Goal: Navigation & Orientation: Understand site structure

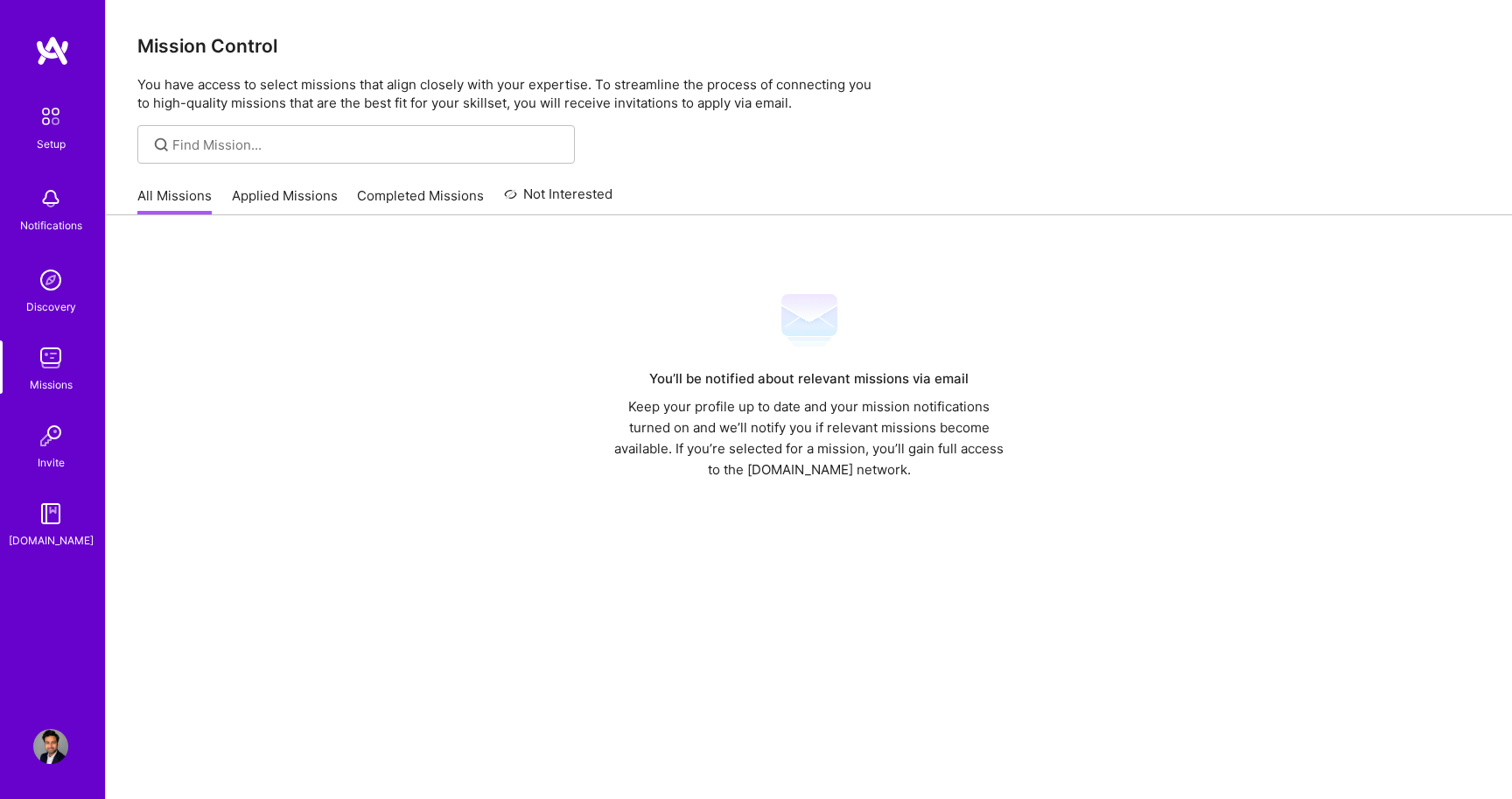
click at [51, 193] on img at bounding box center [50, 198] width 35 height 35
click at [52, 277] on img at bounding box center [50, 280] width 35 height 35
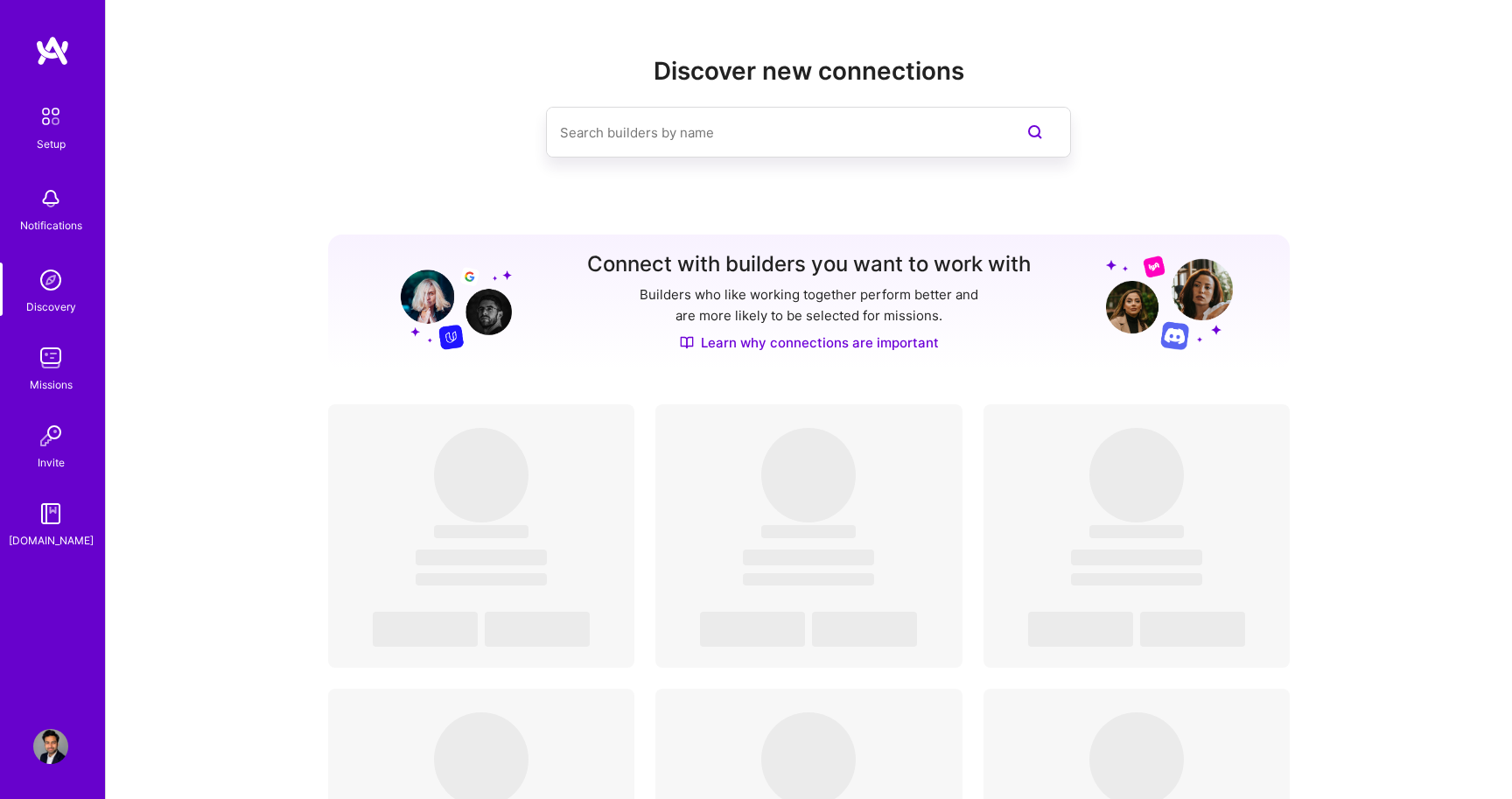
click at [50, 355] on img at bounding box center [50, 357] width 35 height 35
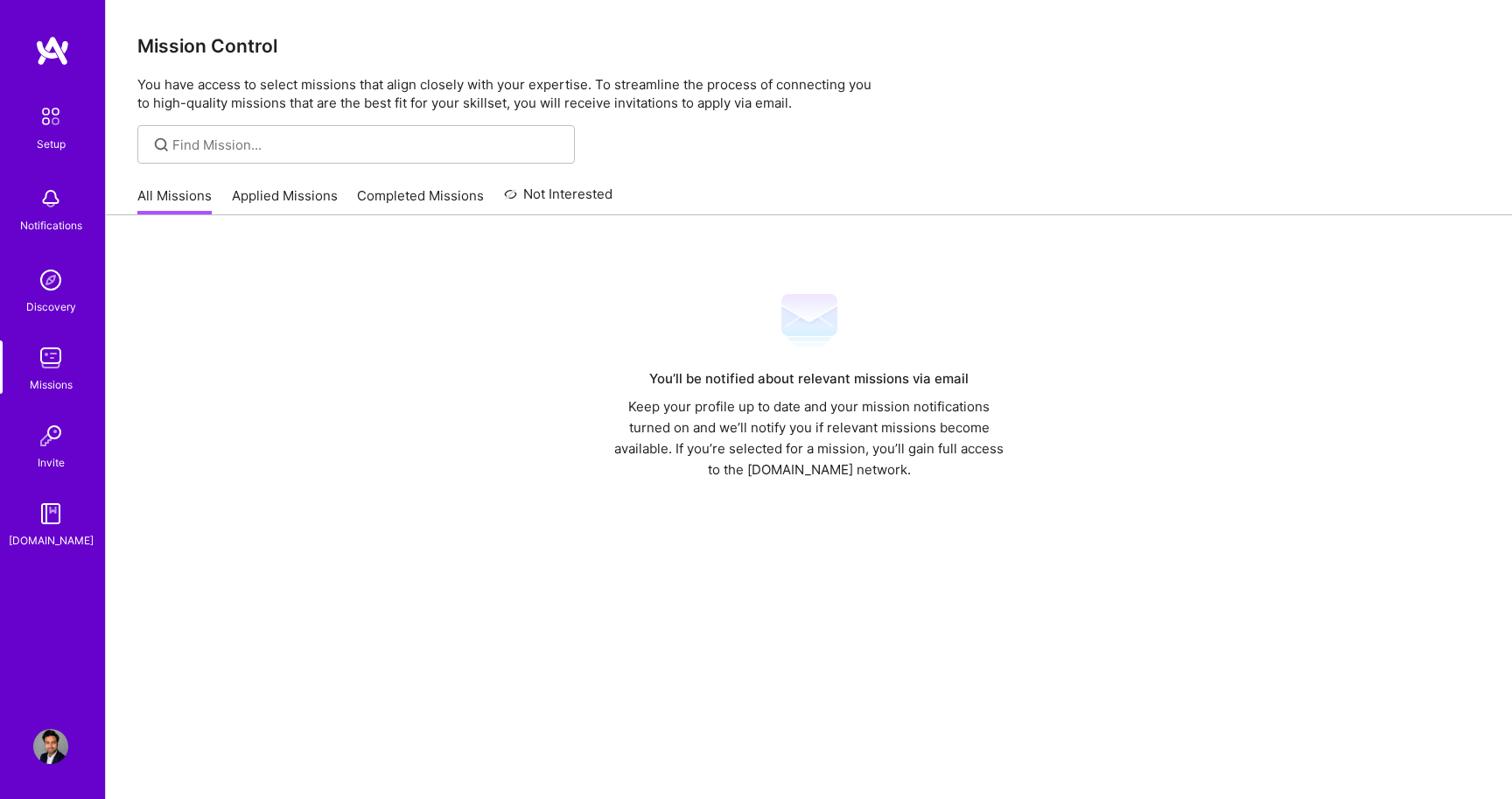
click at [296, 196] on link "Applied Missions" at bounding box center [285, 201] width 106 height 29
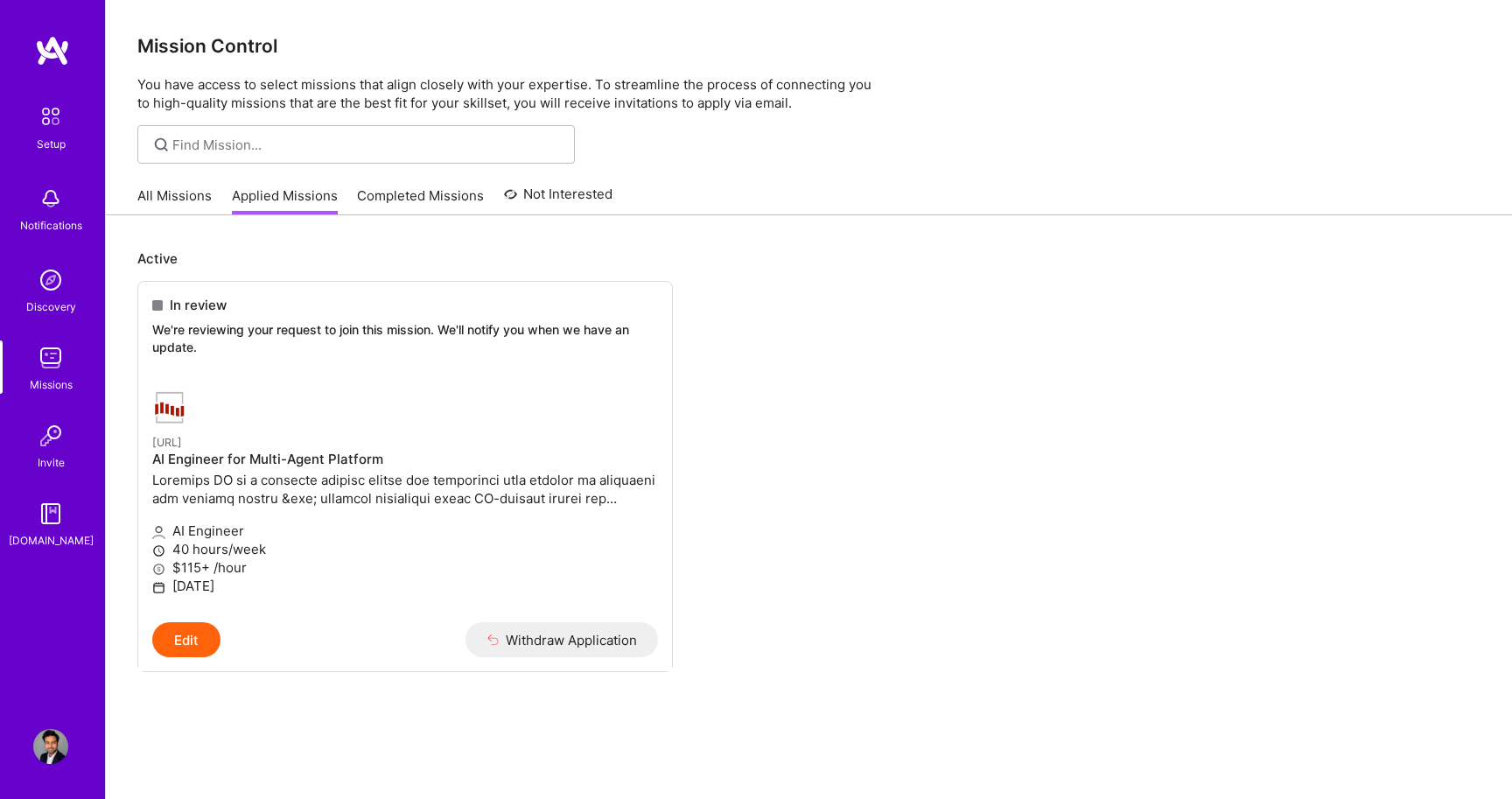
click at [394, 188] on link "Completed Missions" at bounding box center [420, 201] width 127 height 29
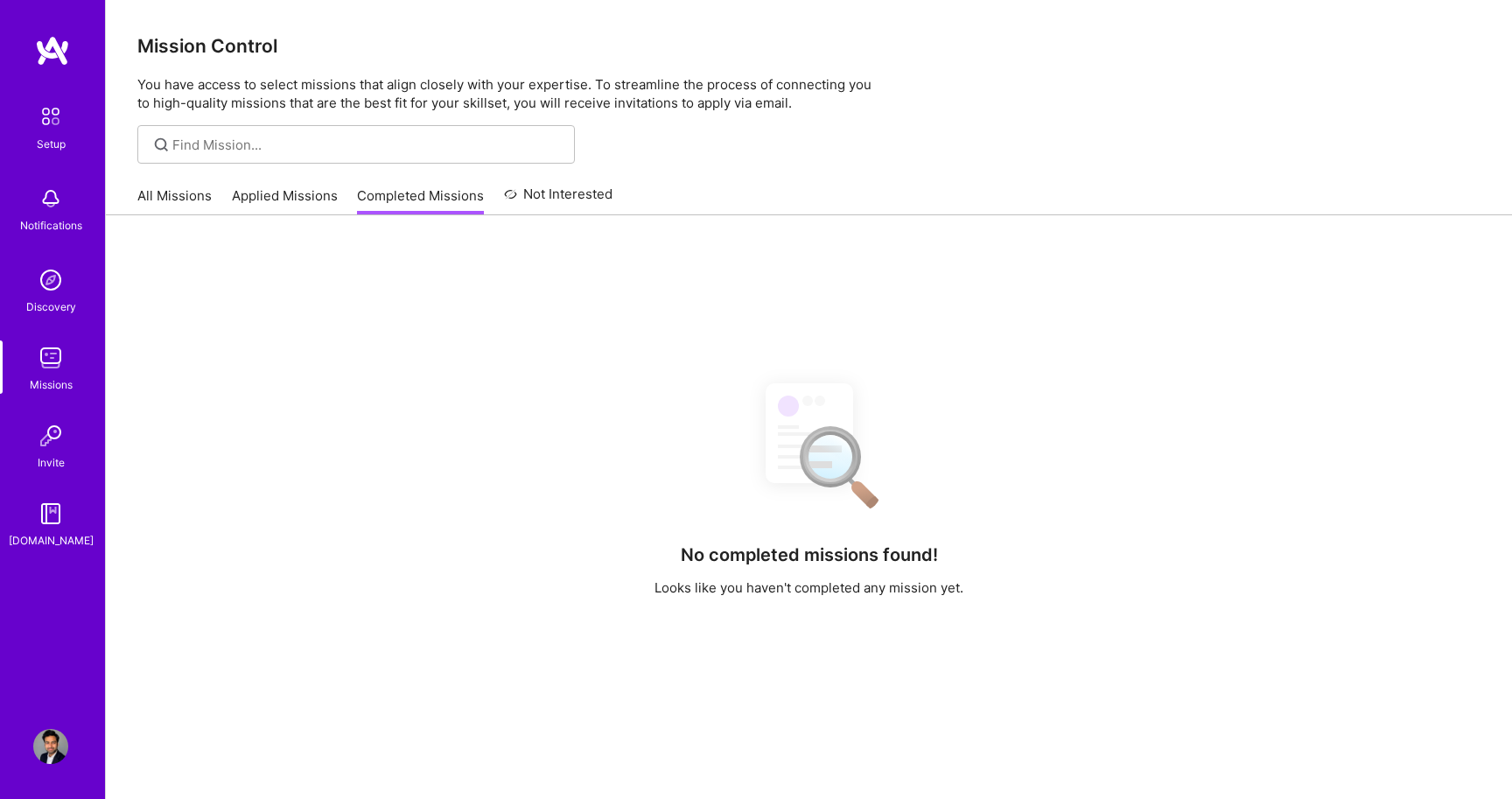
click at [557, 202] on link "Not Interested" at bounding box center [559, 199] width 110 height 31
click at [60, 433] on img at bounding box center [50, 435] width 35 height 35
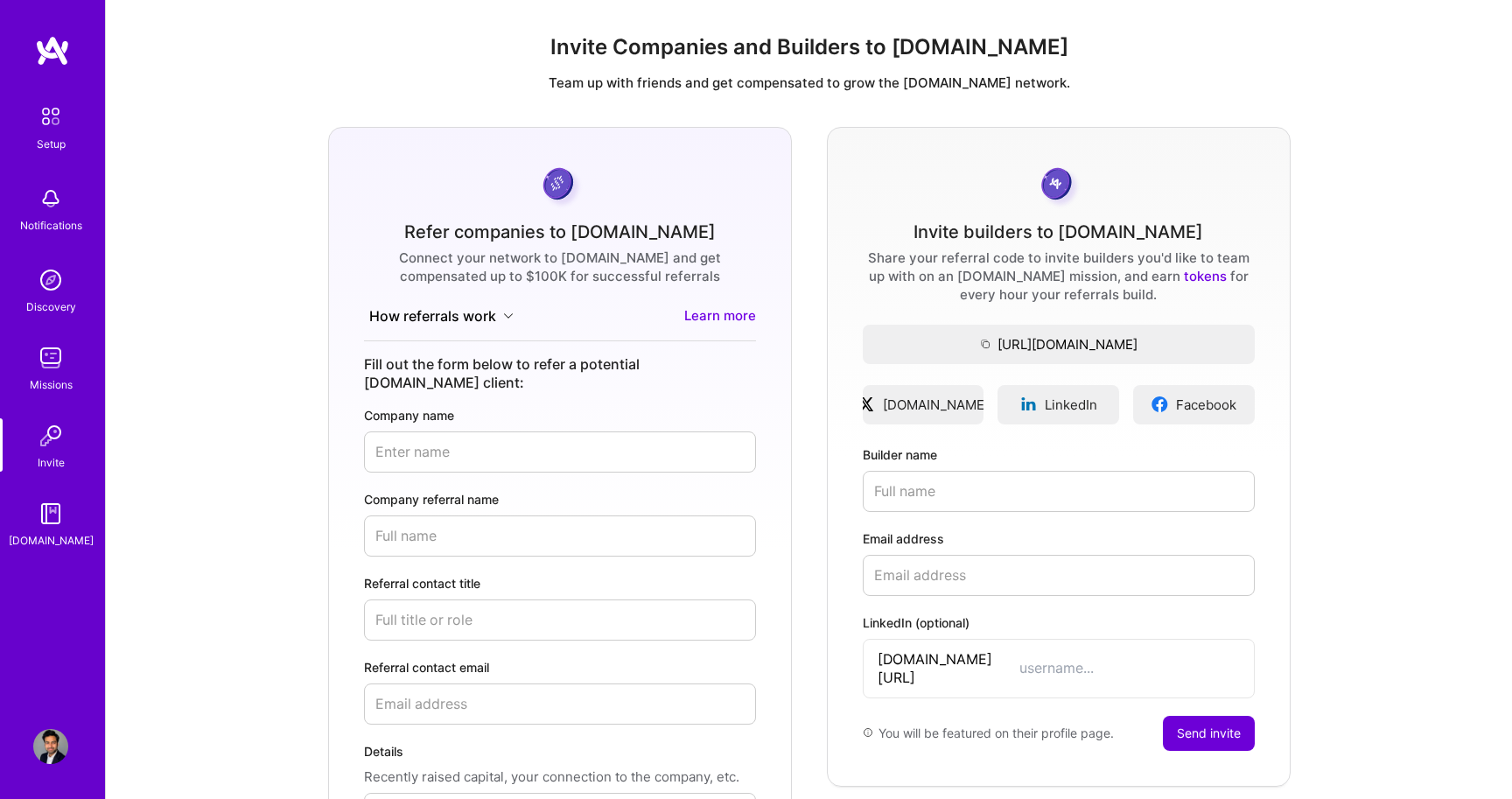
click at [46, 525] on img at bounding box center [50, 514] width 35 height 35
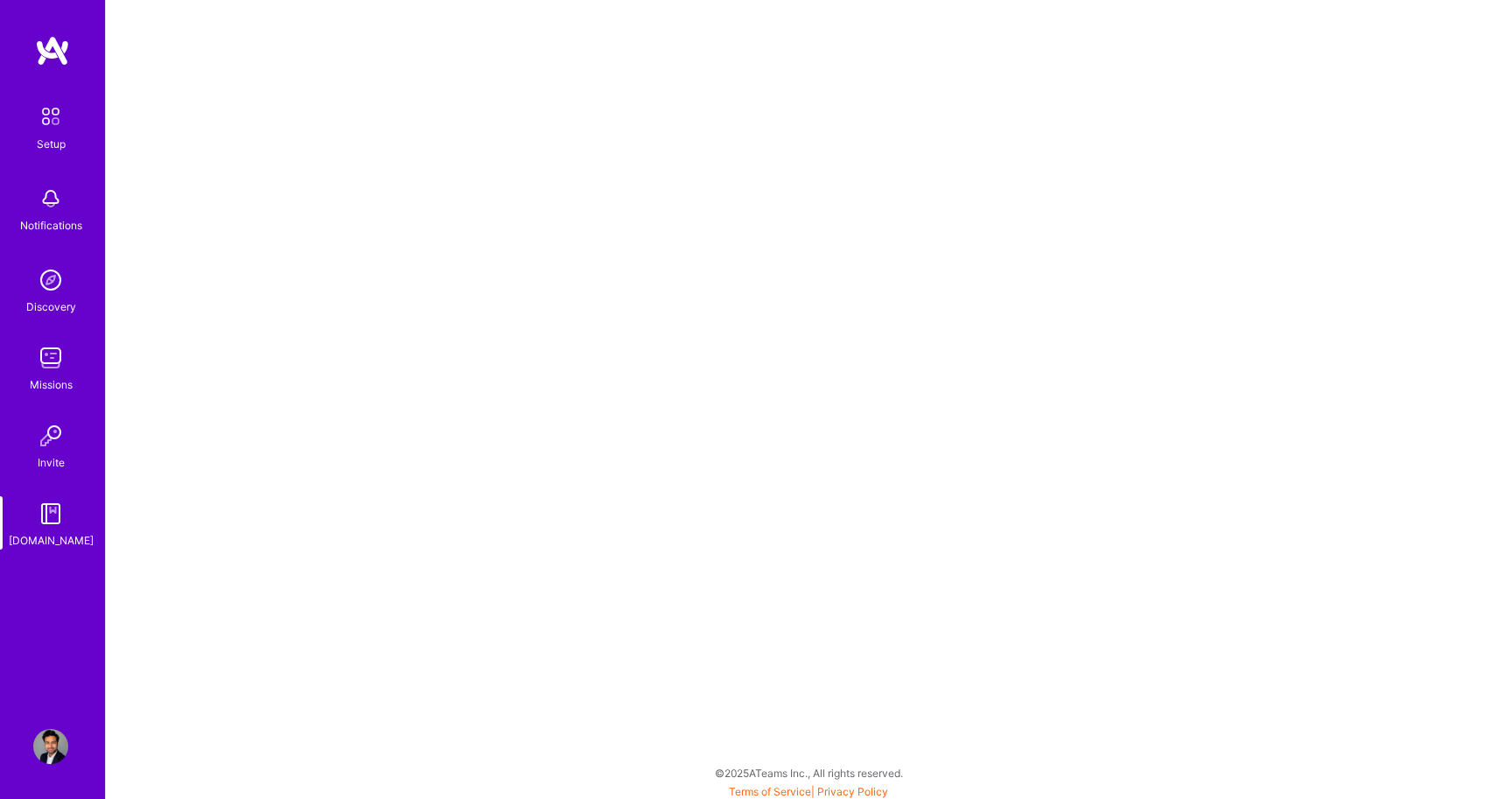
click at [69, 48] on img at bounding box center [52, 50] width 35 height 31
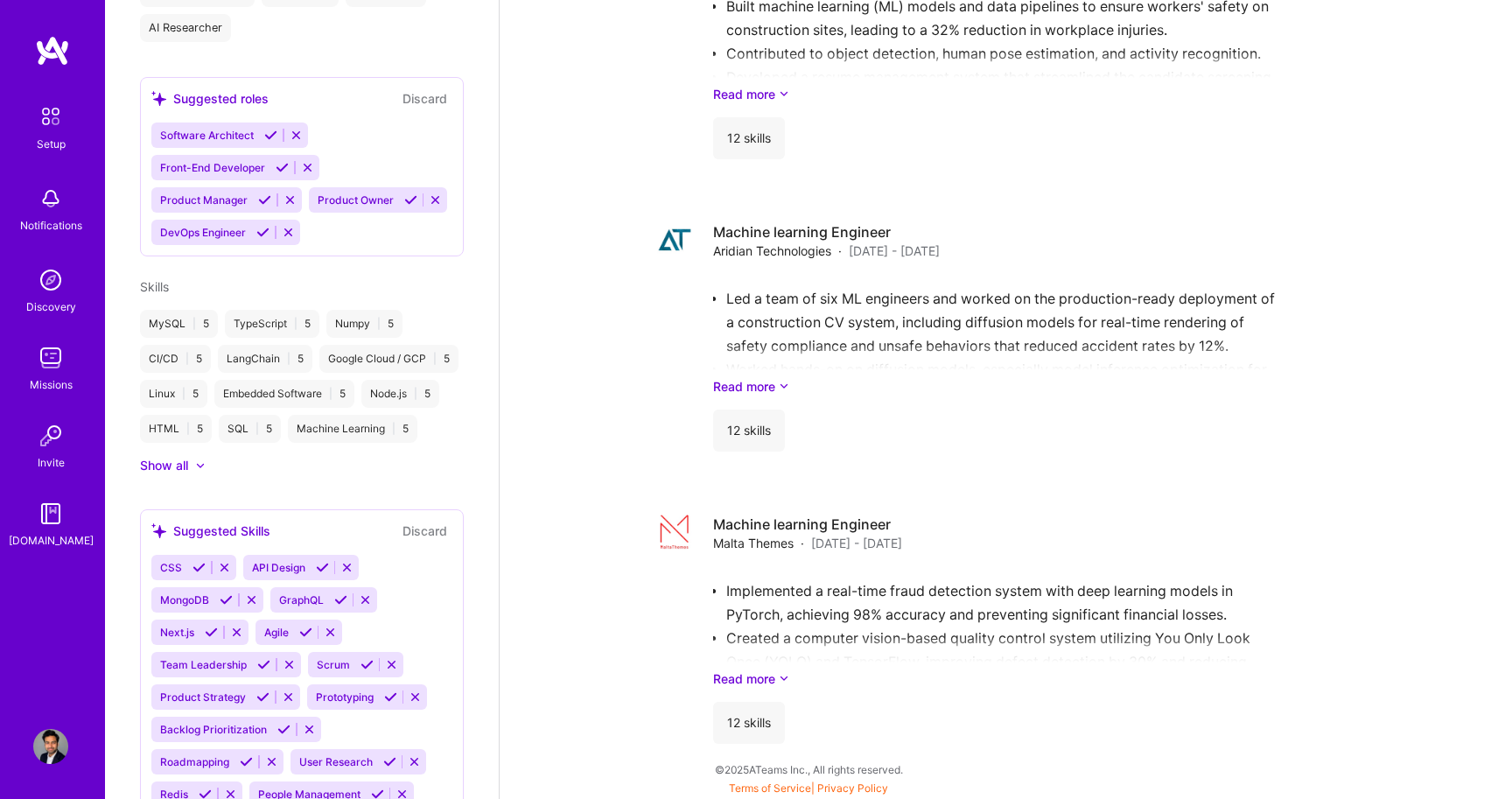
scroll to position [1038, 0]
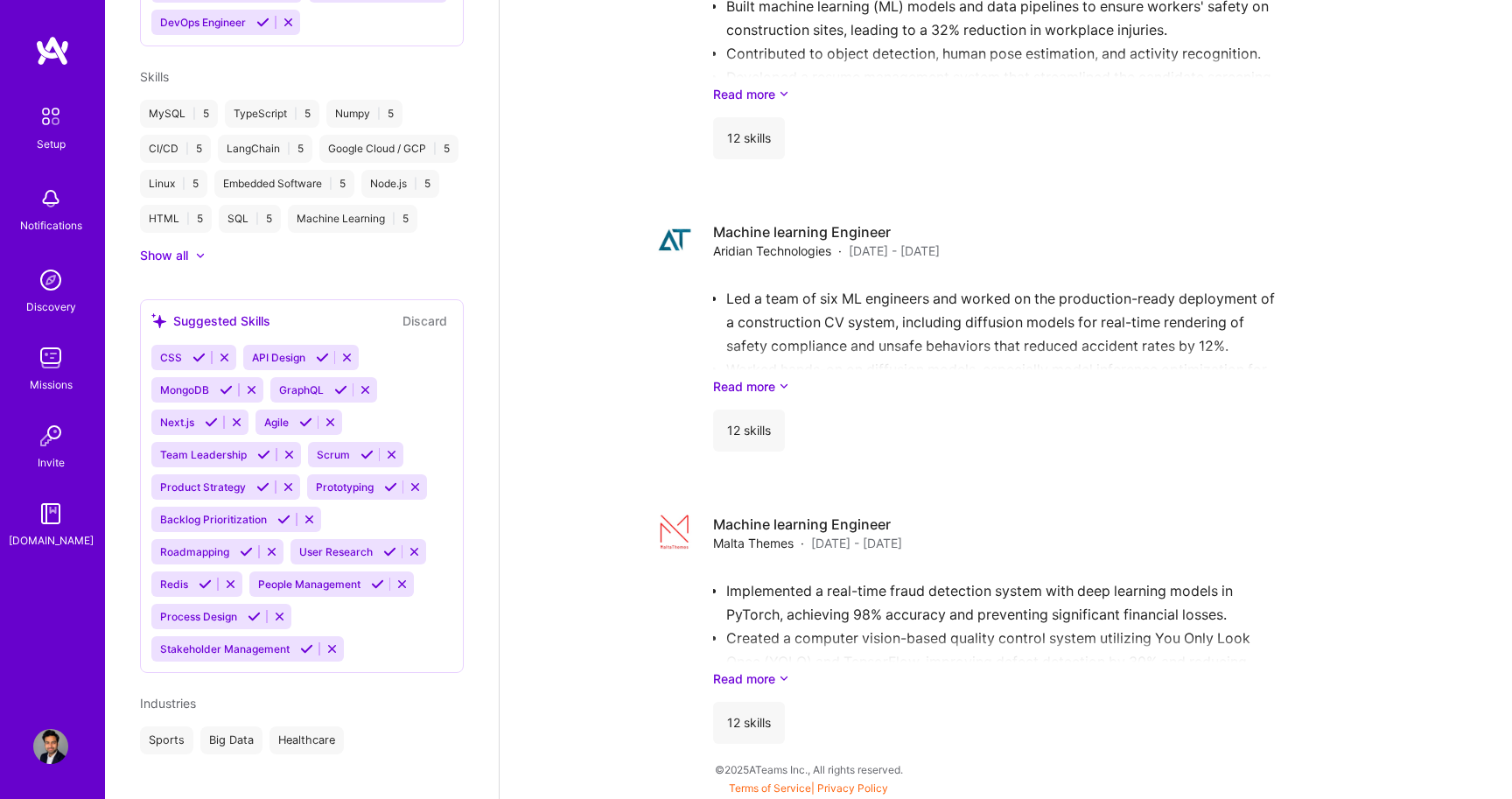
click at [49, 516] on img at bounding box center [50, 514] width 35 height 35
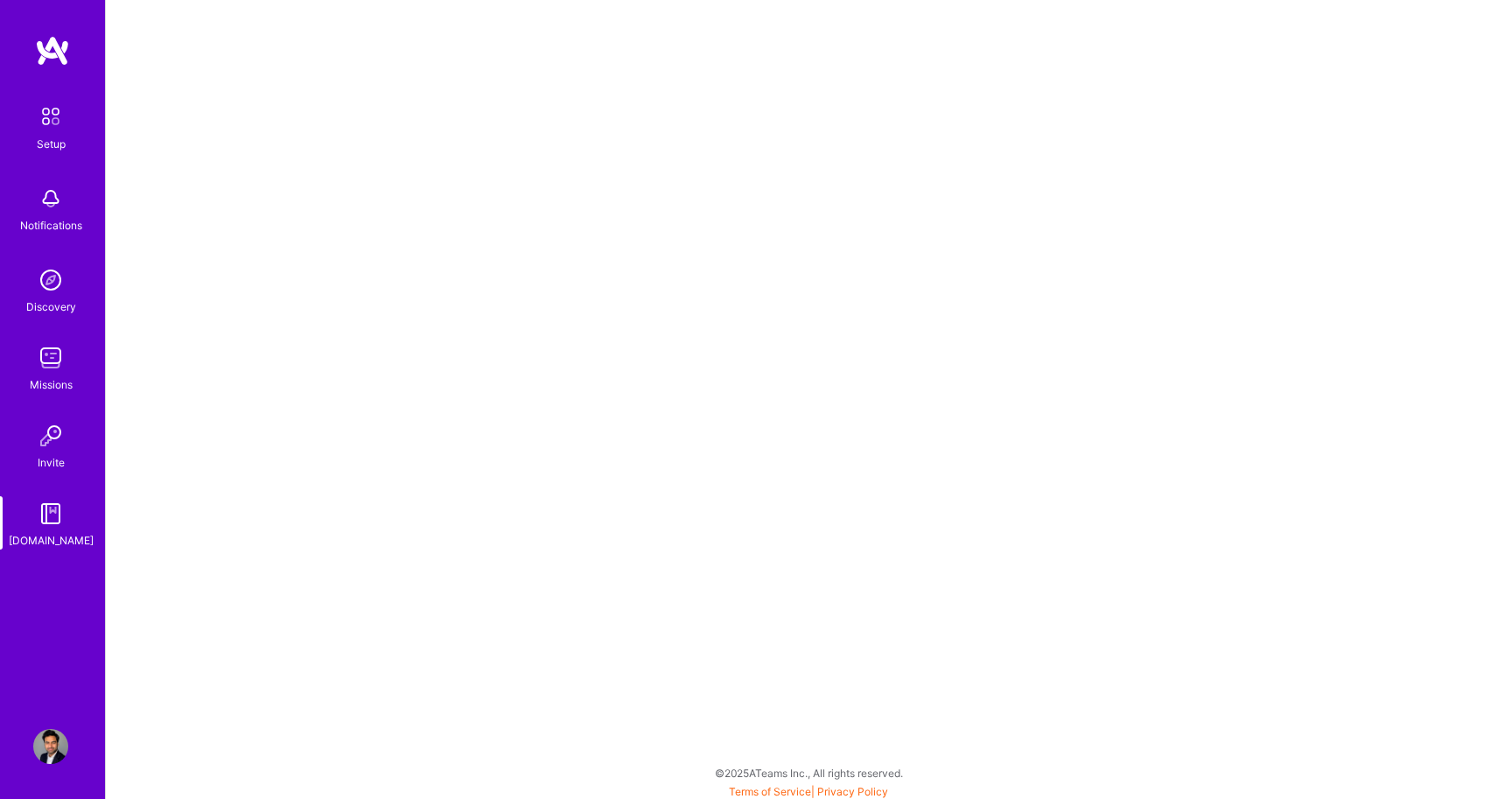
click at [46, 364] on img at bounding box center [50, 357] width 35 height 35
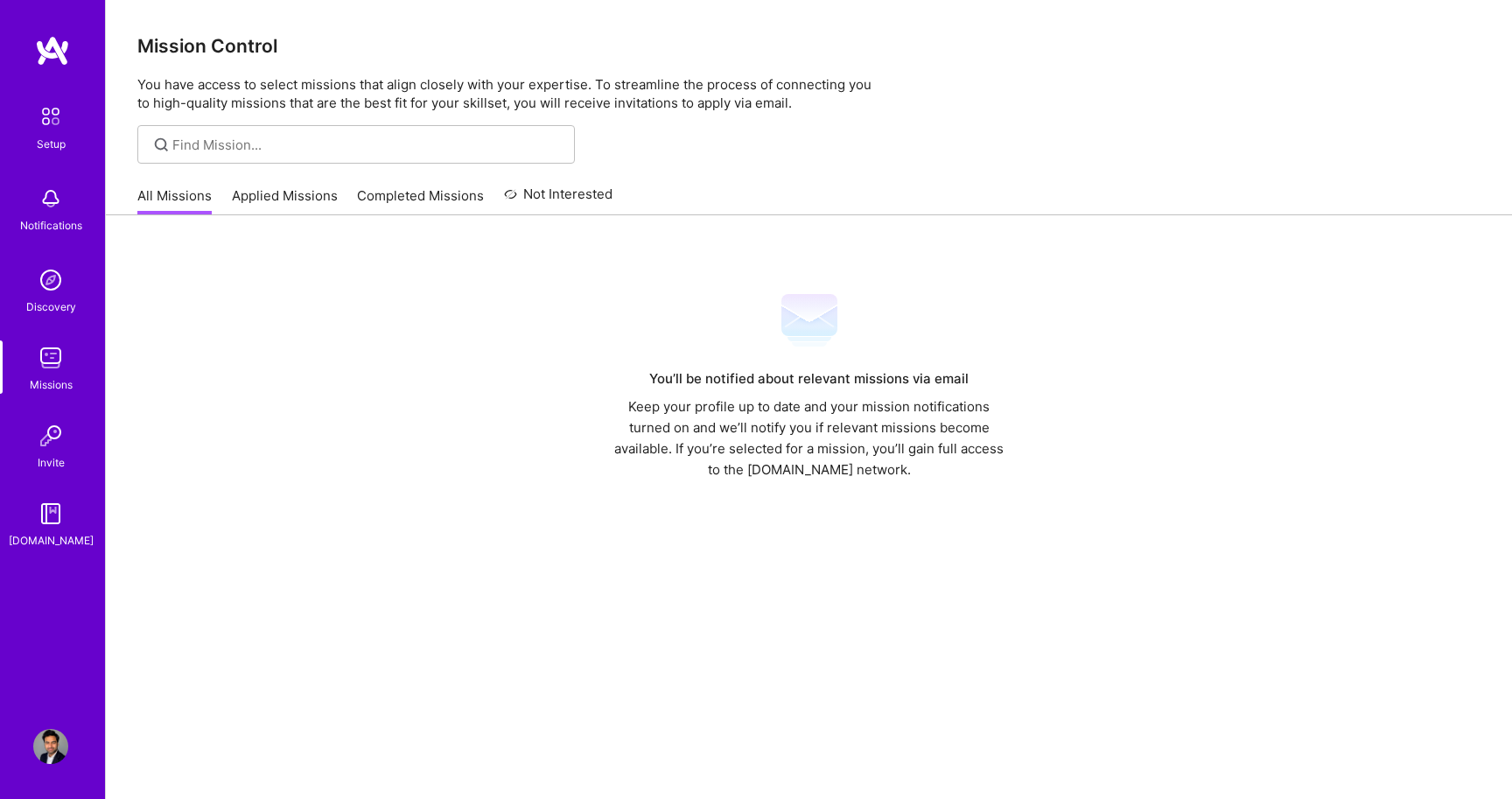
click at [49, 283] on img at bounding box center [50, 280] width 35 height 35
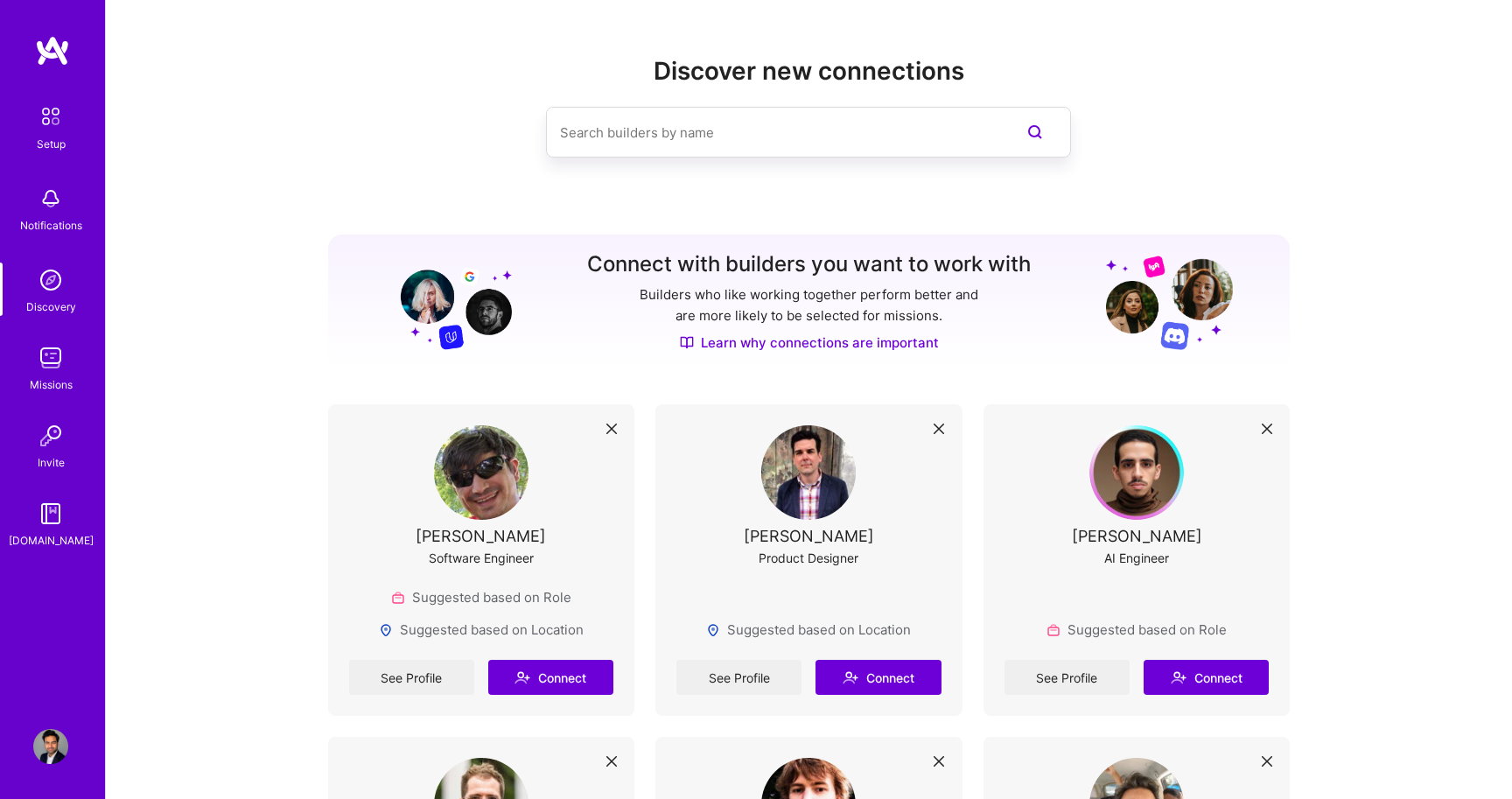
click at [44, 136] on div "Setup" at bounding box center [51, 144] width 29 height 18
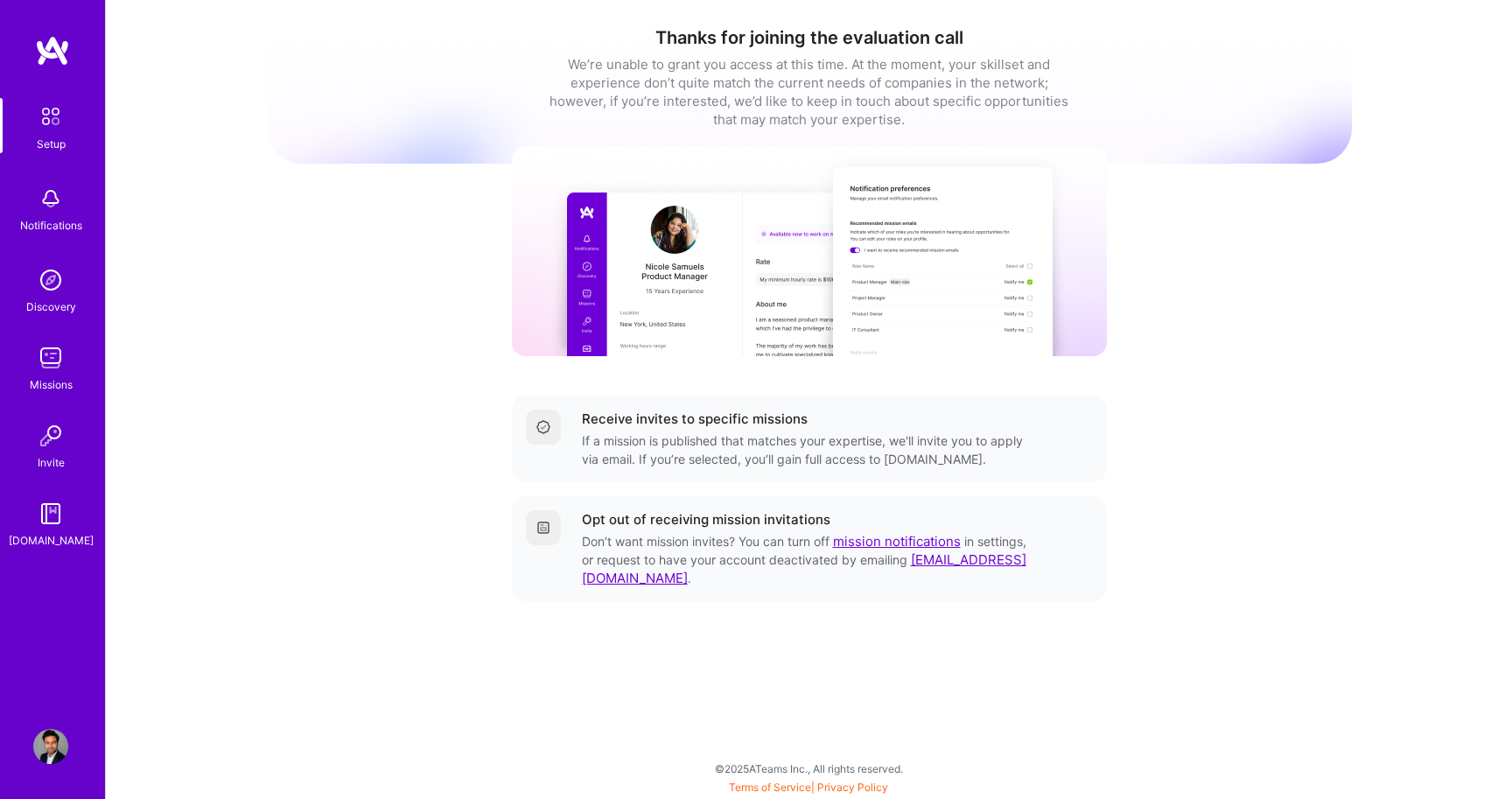
click at [40, 202] on img at bounding box center [50, 198] width 35 height 35
click at [55, 268] on img at bounding box center [50, 280] width 35 height 35
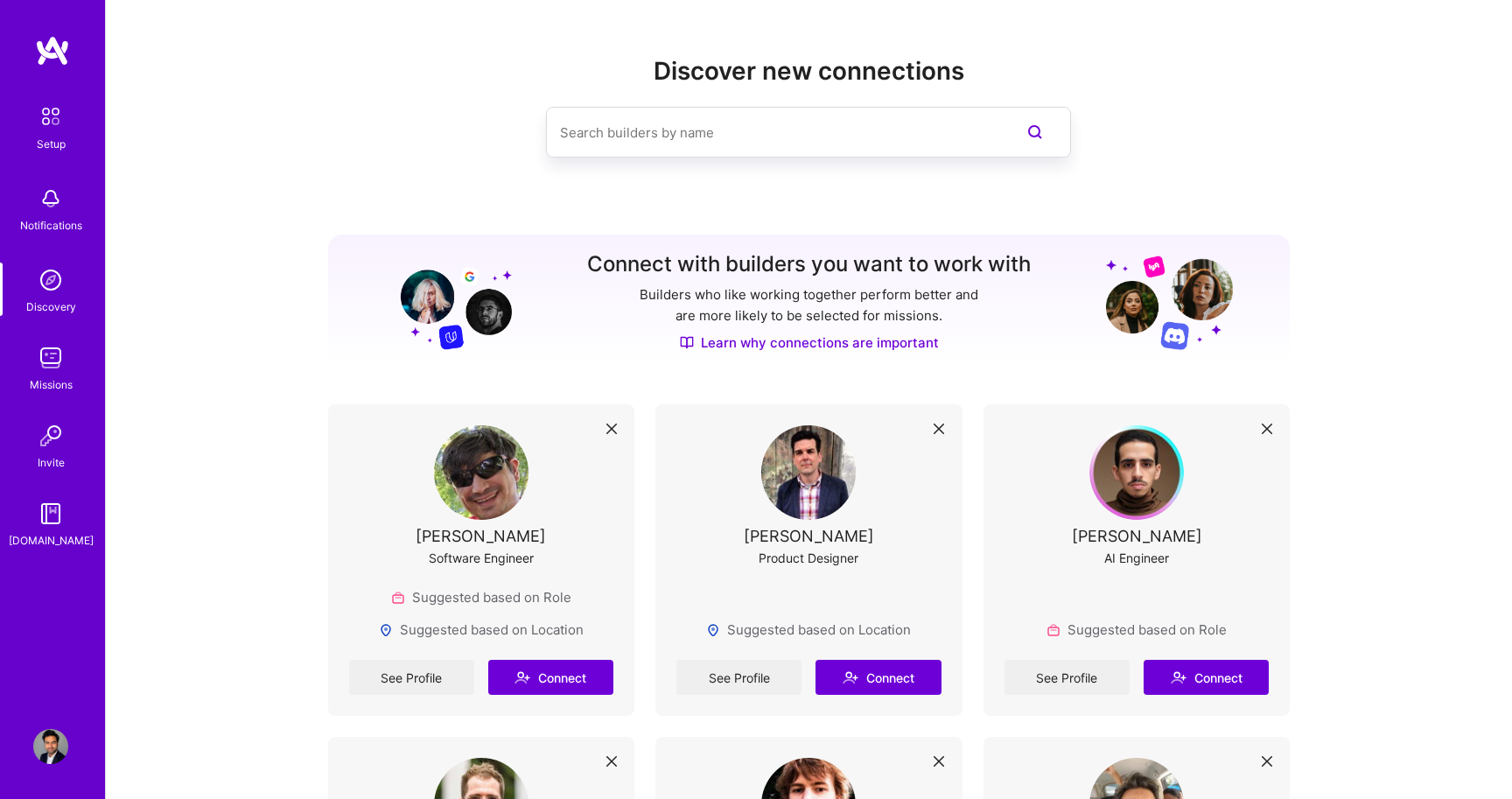
click at [50, 357] on img at bounding box center [50, 357] width 35 height 35
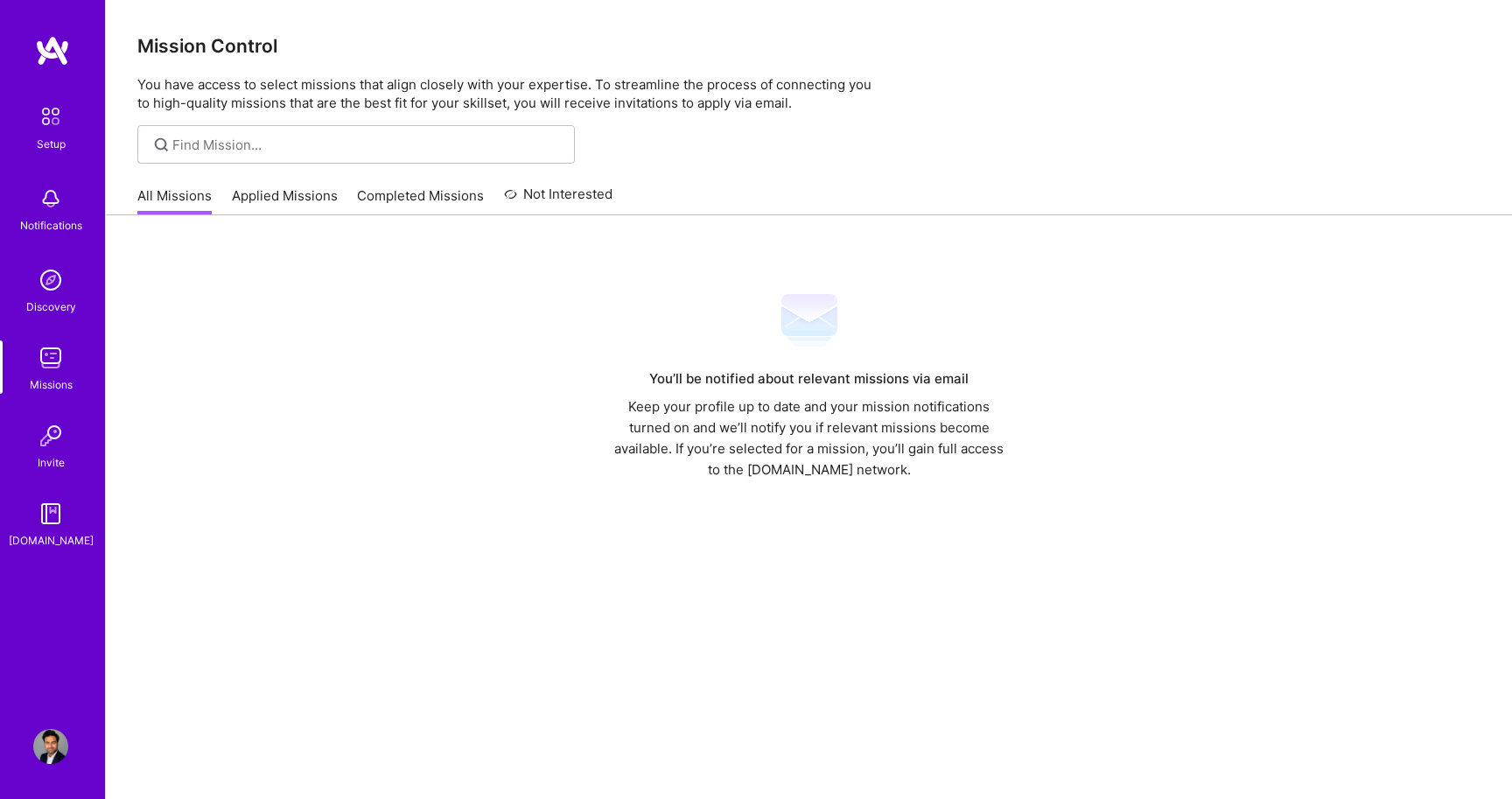
click at [49, 415] on div "Setup Notifications Discovery Missions Invite [DOMAIN_NAME]" at bounding box center [52, 324] width 105 height 452
click at [53, 434] on img at bounding box center [50, 435] width 35 height 35
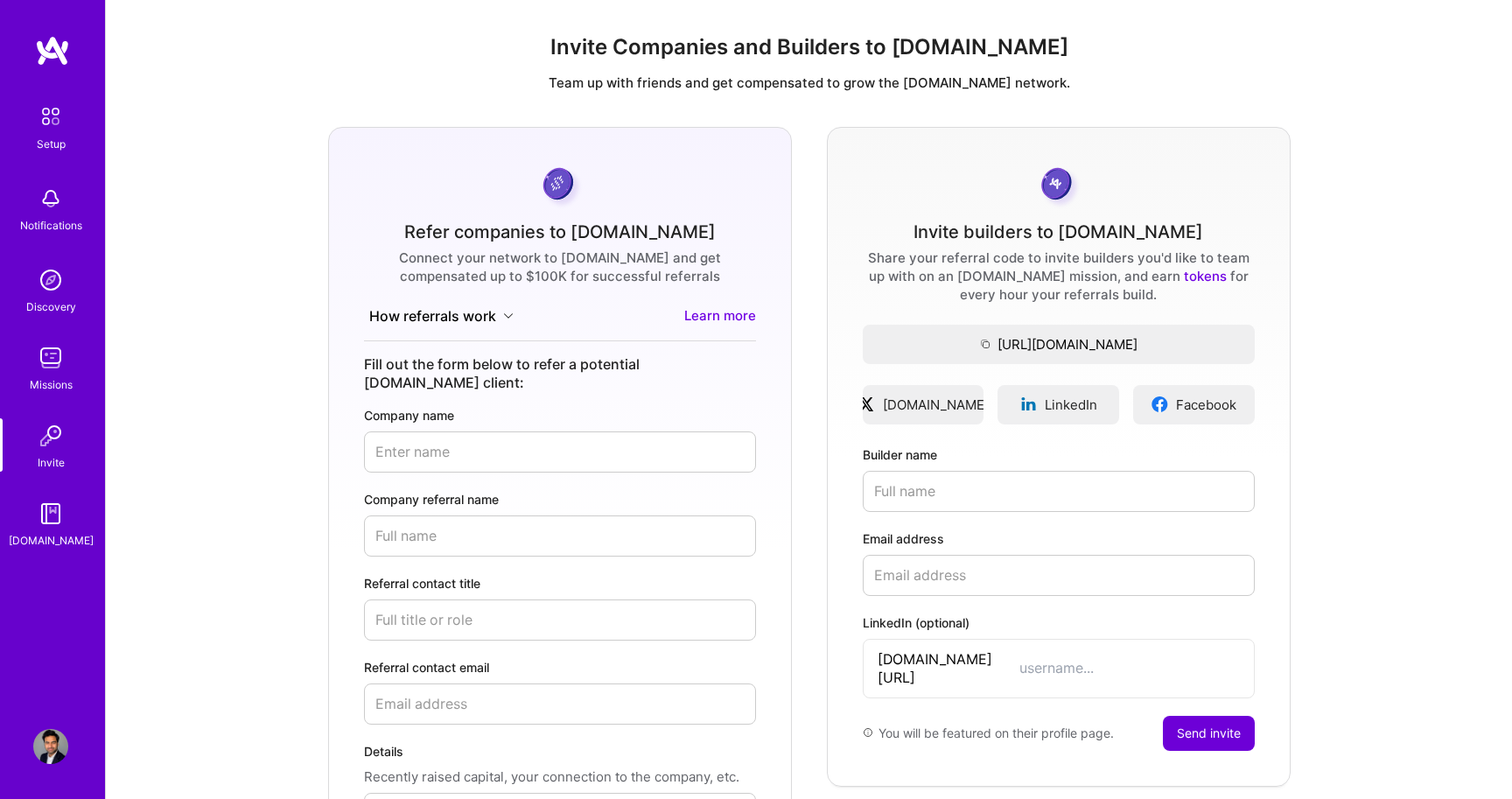
click at [55, 524] on img at bounding box center [50, 514] width 35 height 35
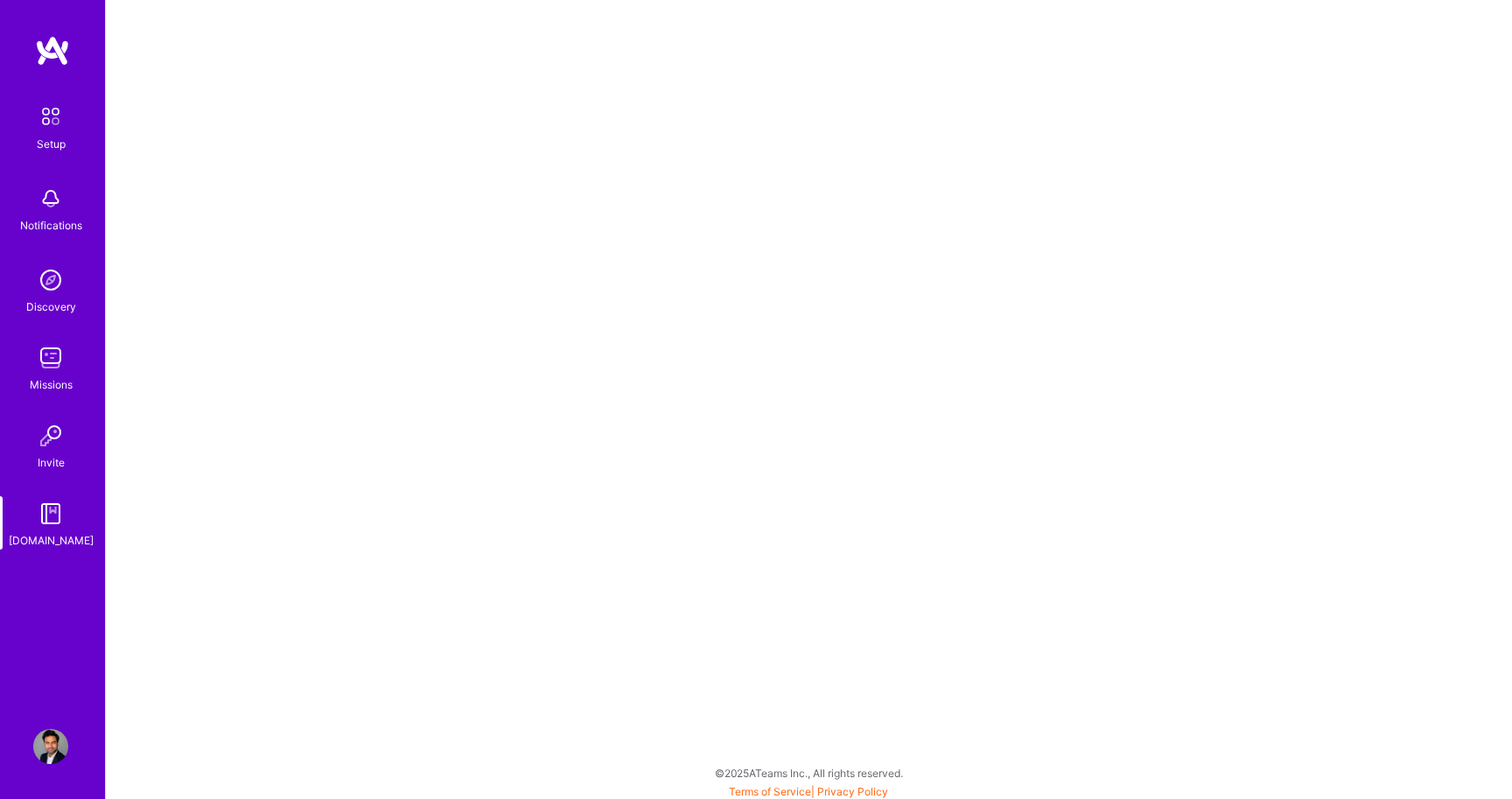
click at [45, 435] on img at bounding box center [50, 435] width 35 height 35
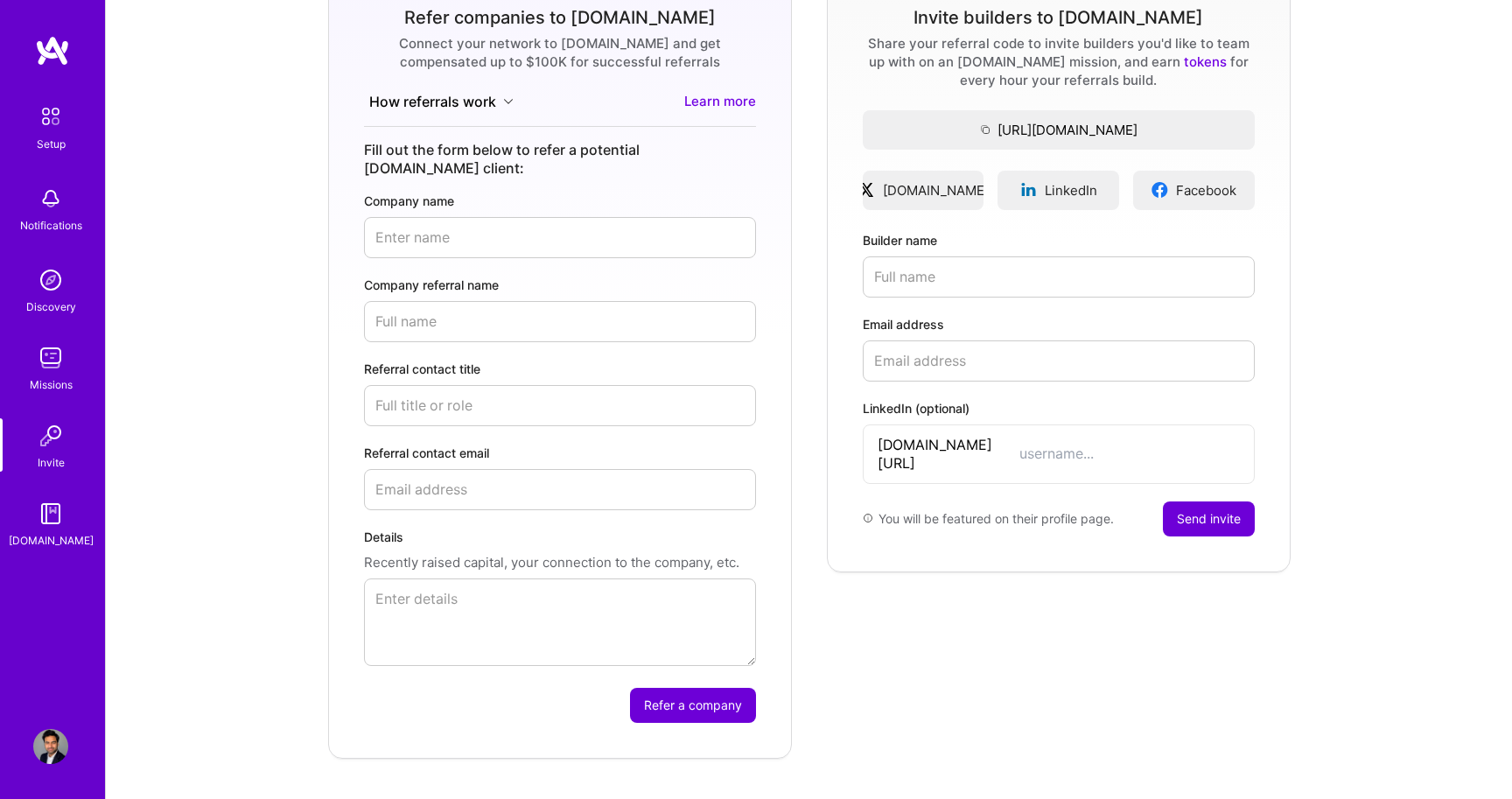
scroll to position [243, 0]
